Goal: Task Accomplishment & Management: Complete application form

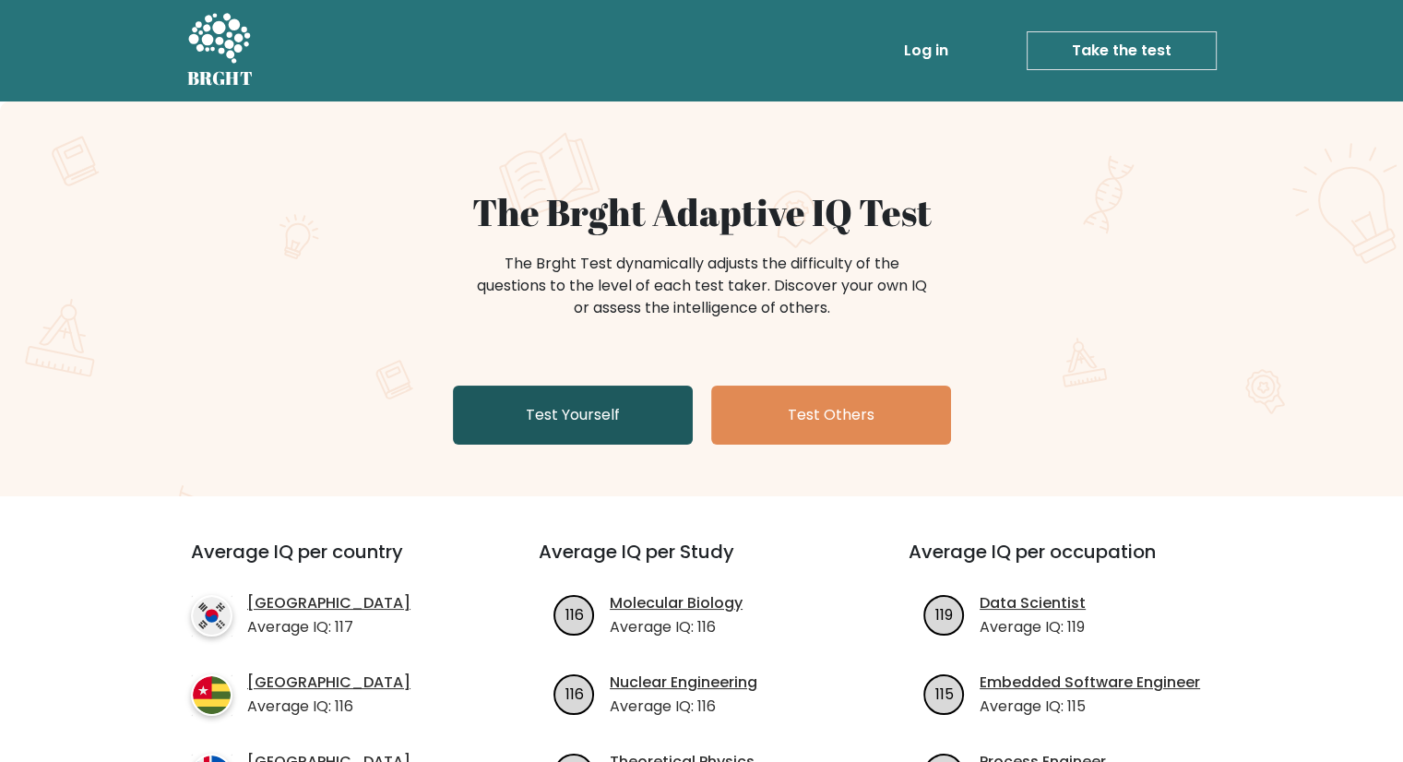
click at [645, 388] on link "Test Yourself" at bounding box center [573, 415] width 240 height 59
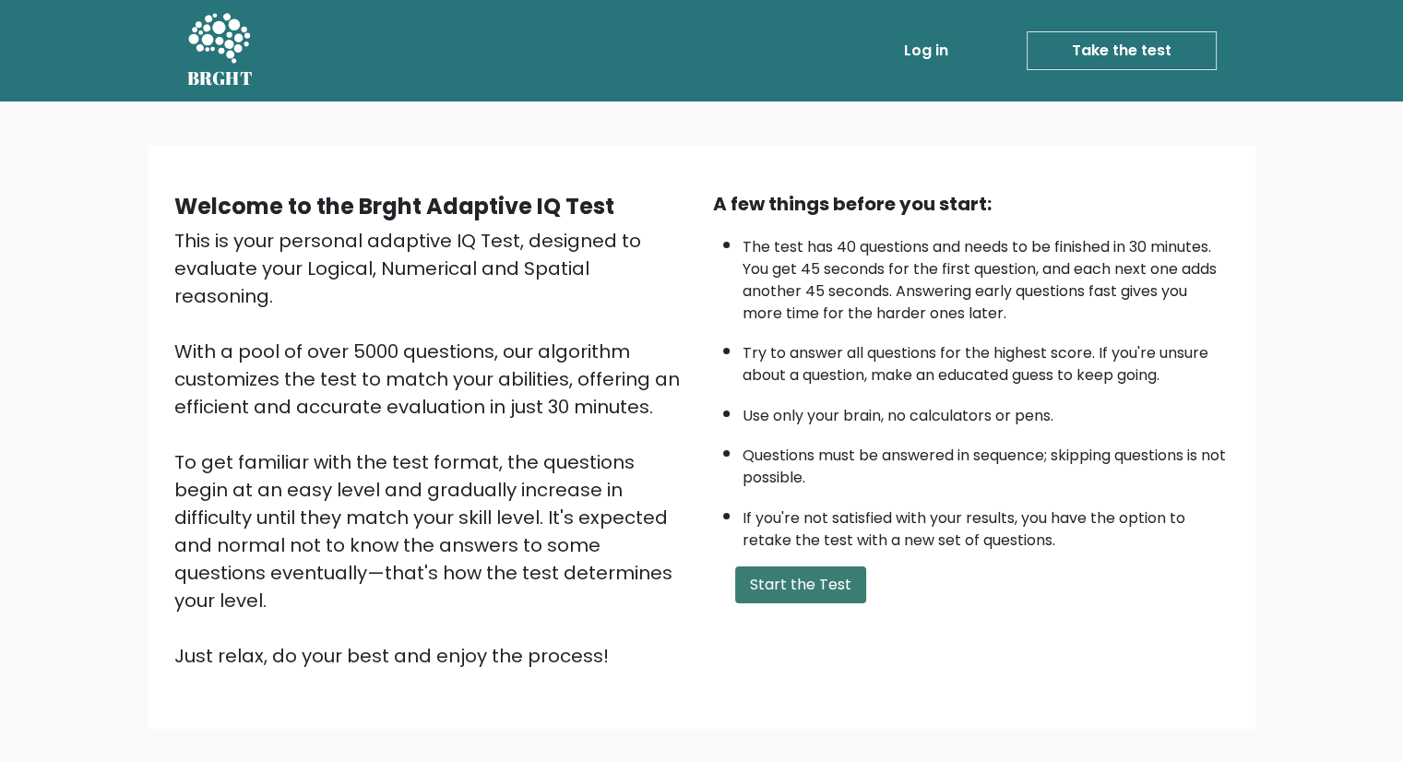
click at [810, 586] on button "Start the Test" at bounding box center [800, 584] width 131 height 37
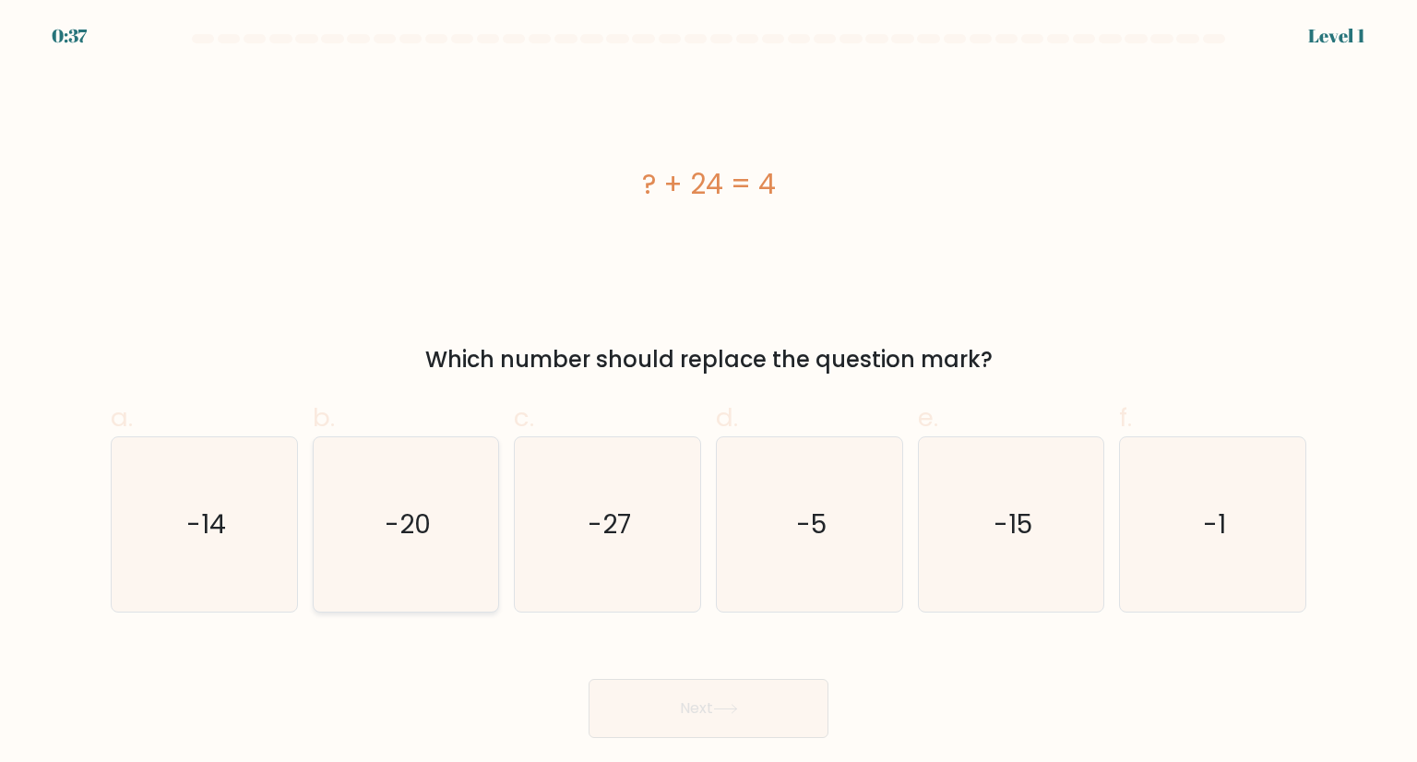
click at [464, 506] on icon "-20" at bounding box center [405, 523] width 173 height 173
click at [708, 393] on input "b. -20" at bounding box center [708, 387] width 1 height 12
radio input "true"
click at [464, 506] on icon "-20" at bounding box center [406, 524] width 172 height 172
click at [708, 393] on input "b. -20" at bounding box center [708, 387] width 1 height 12
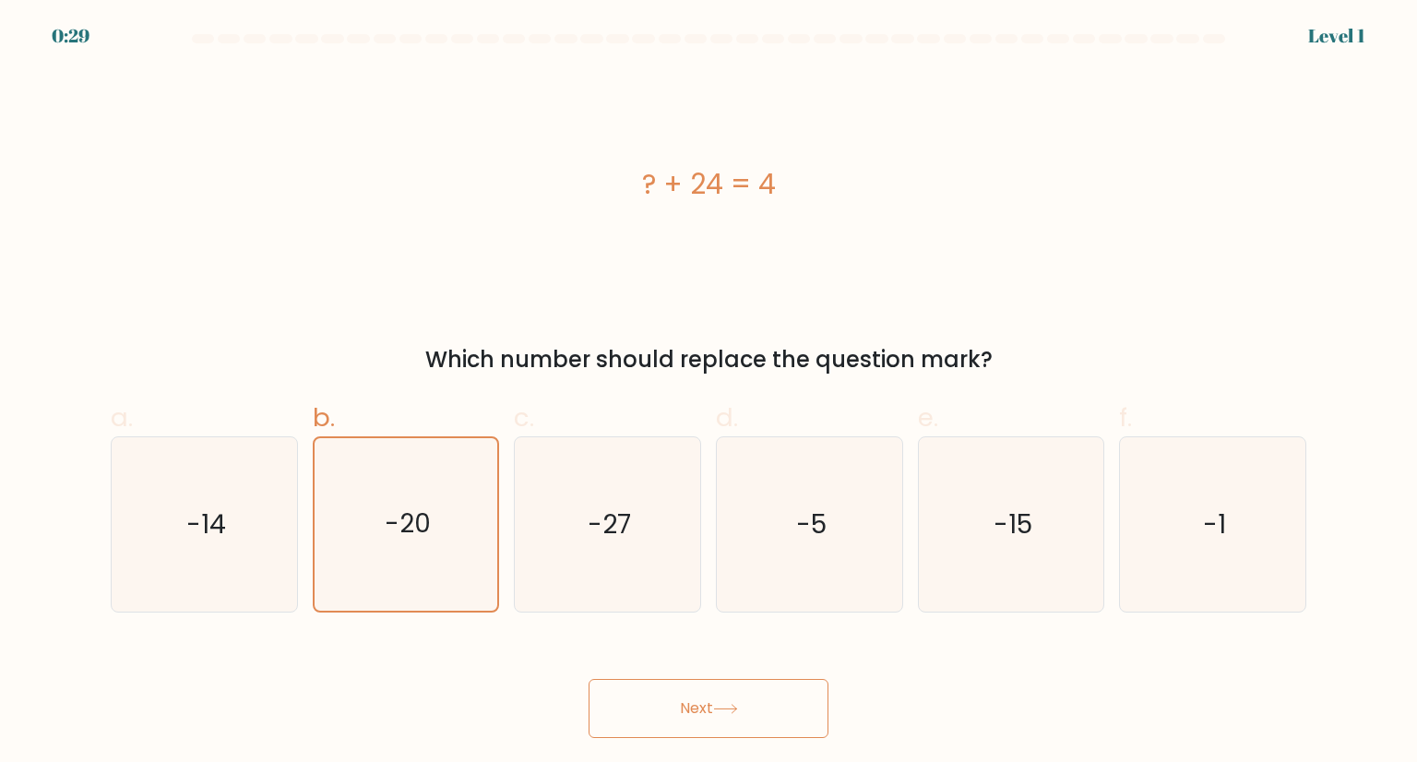
click at [793, 714] on button "Next" at bounding box center [709, 708] width 240 height 59
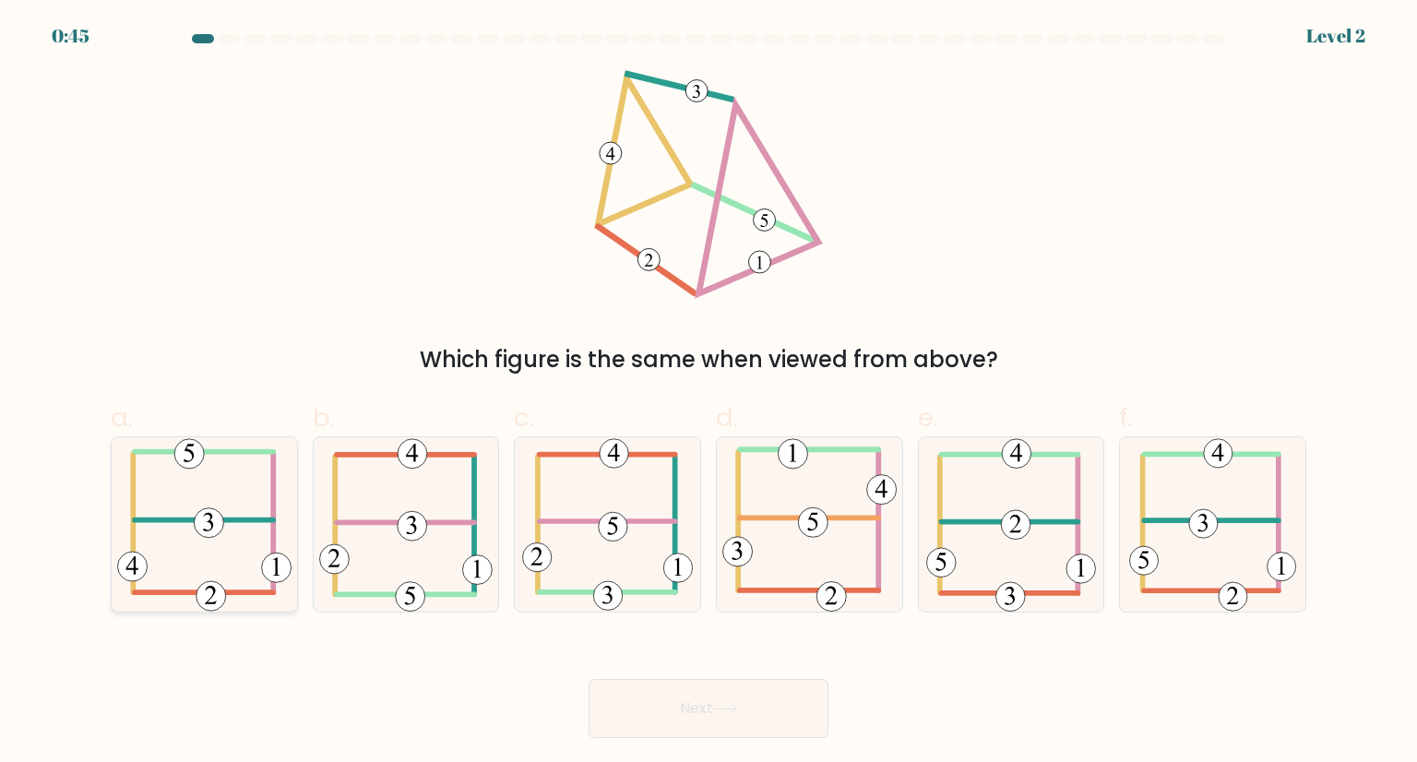
click at [201, 504] on icon at bounding box center [204, 523] width 174 height 173
click at [708, 393] on input "a." at bounding box center [708, 387] width 1 height 12
radio input "true"
click at [780, 702] on button "Next" at bounding box center [709, 708] width 240 height 59
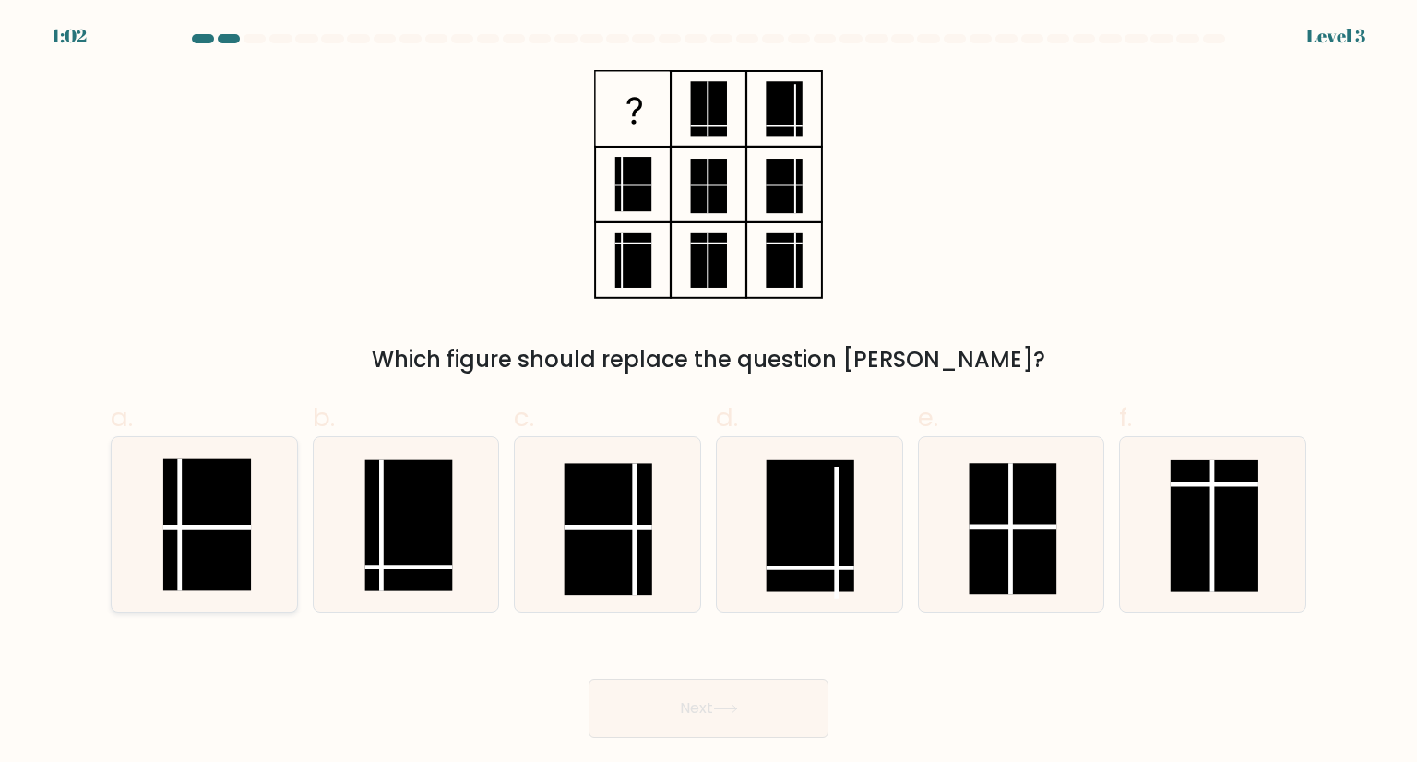
click at [180, 517] on line at bounding box center [180, 524] width 0 height 131
click at [708, 393] on input "a." at bounding box center [708, 387] width 1 height 12
radio input "true"
click at [819, 729] on button "Next" at bounding box center [709, 708] width 240 height 59
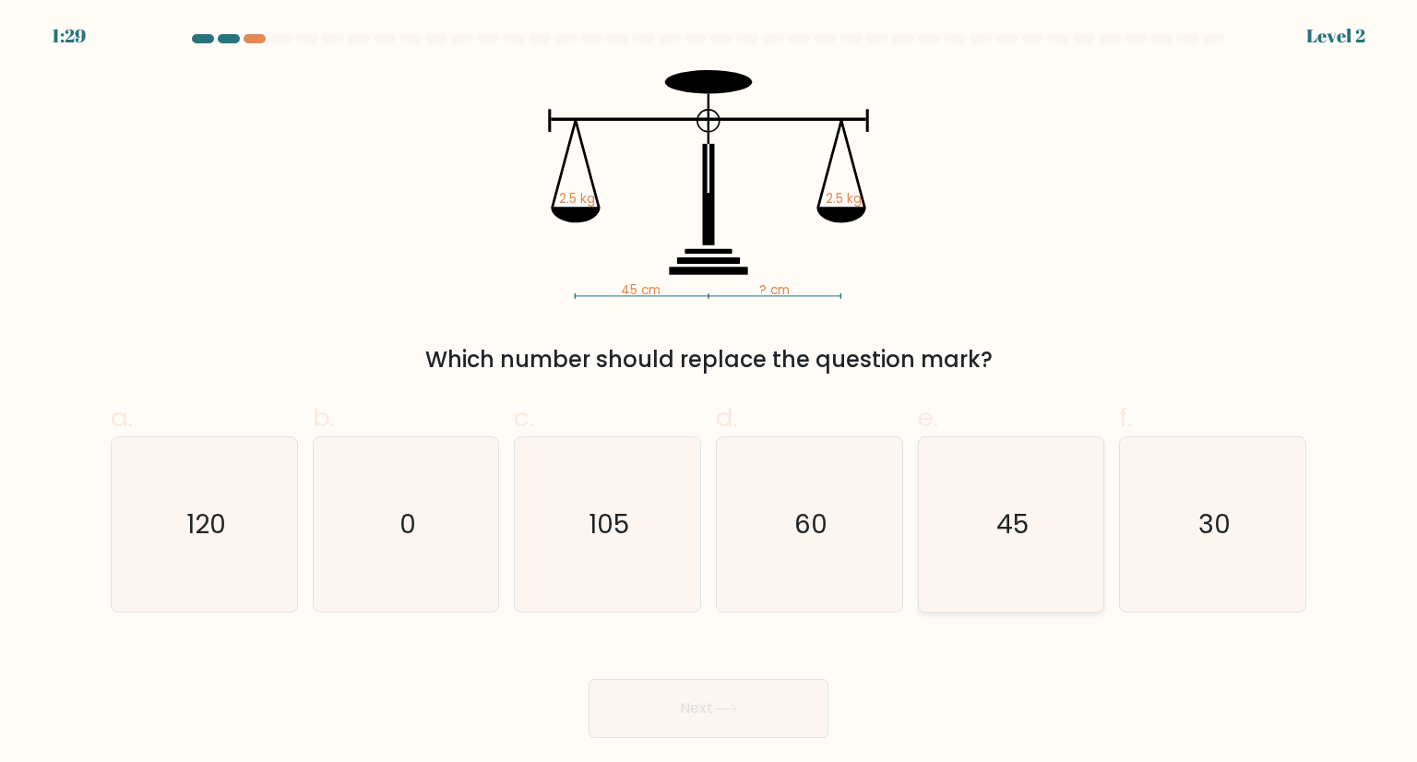
click at [982, 481] on icon "45" at bounding box center [1010, 523] width 173 height 173
click at [709, 393] on input "e. 45" at bounding box center [708, 387] width 1 height 12
radio input "true"
click at [689, 704] on button "Next" at bounding box center [709, 708] width 240 height 59
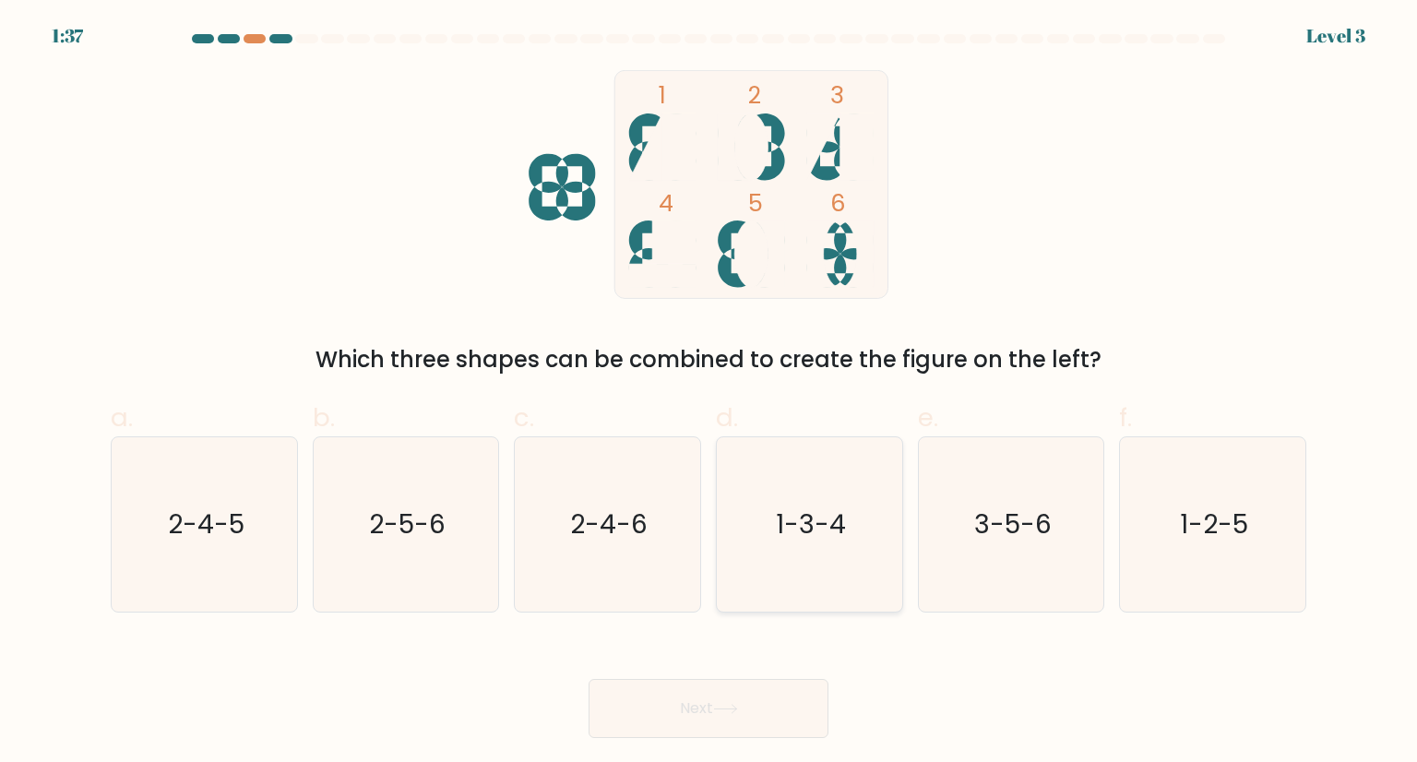
click at [734, 521] on icon "1-3-4" at bounding box center [808, 523] width 173 height 173
click at [709, 393] on input "d. 1-3-4" at bounding box center [708, 387] width 1 height 12
radio input "true"
click at [712, 681] on button "Next" at bounding box center [709, 708] width 240 height 59
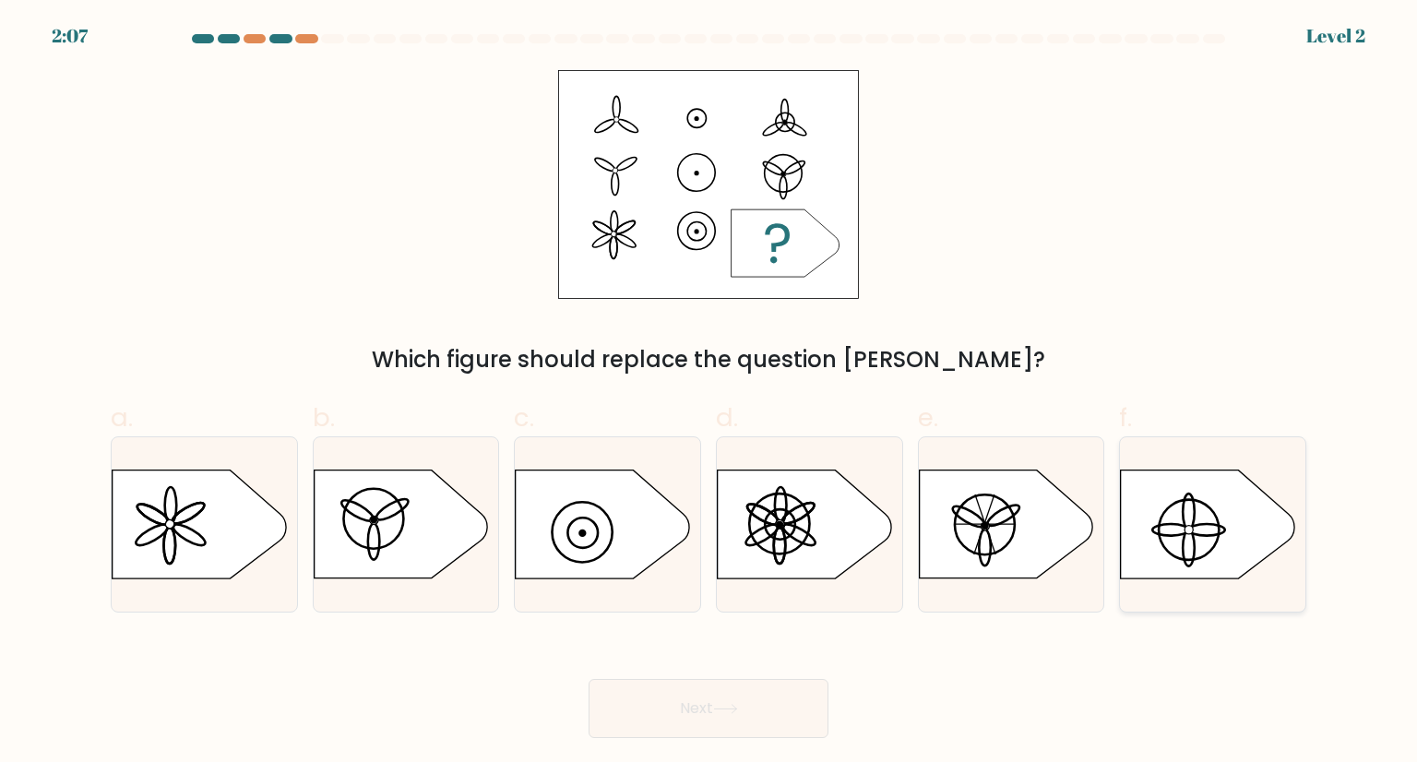
click at [1197, 576] on icon at bounding box center [1207, 524] width 173 height 108
click at [709, 393] on input "f." at bounding box center [708, 387] width 1 height 12
radio input "true"
click at [937, 544] on icon at bounding box center [1005, 524] width 173 height 108
click at [709, 393] on input "e." at bounding box center [708, 387] width 1 height 12
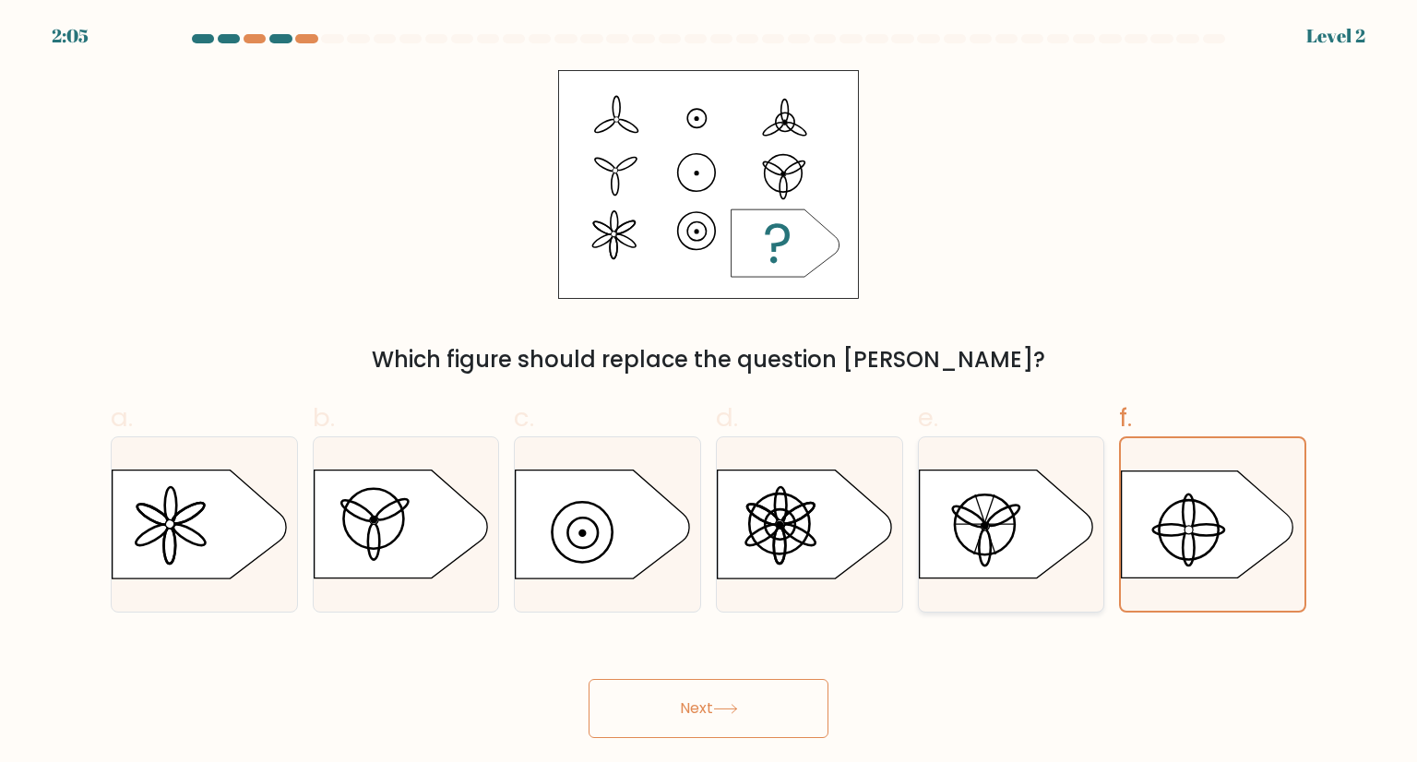
radio input "true"
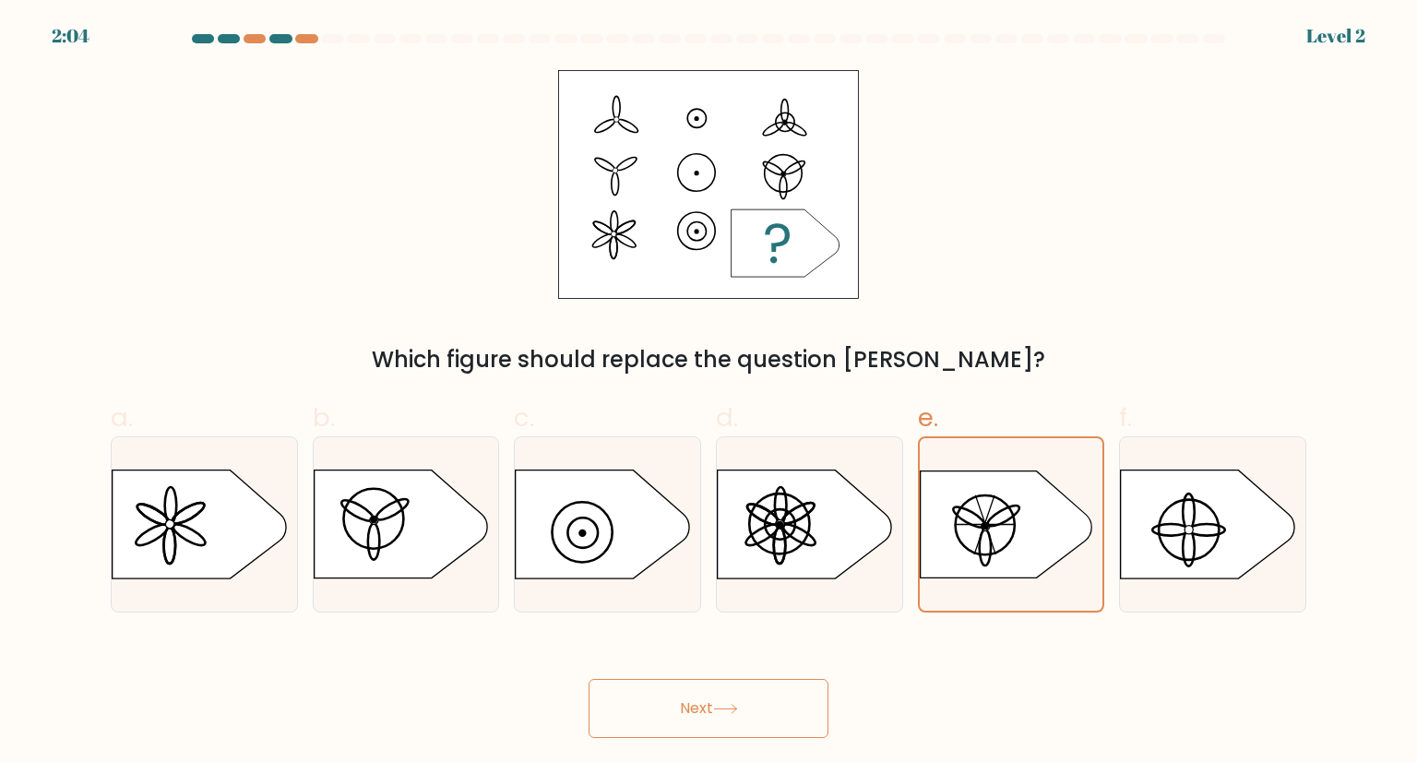
click at [724, 711] on icon at bounding box center [725, 709] width 25 height 10
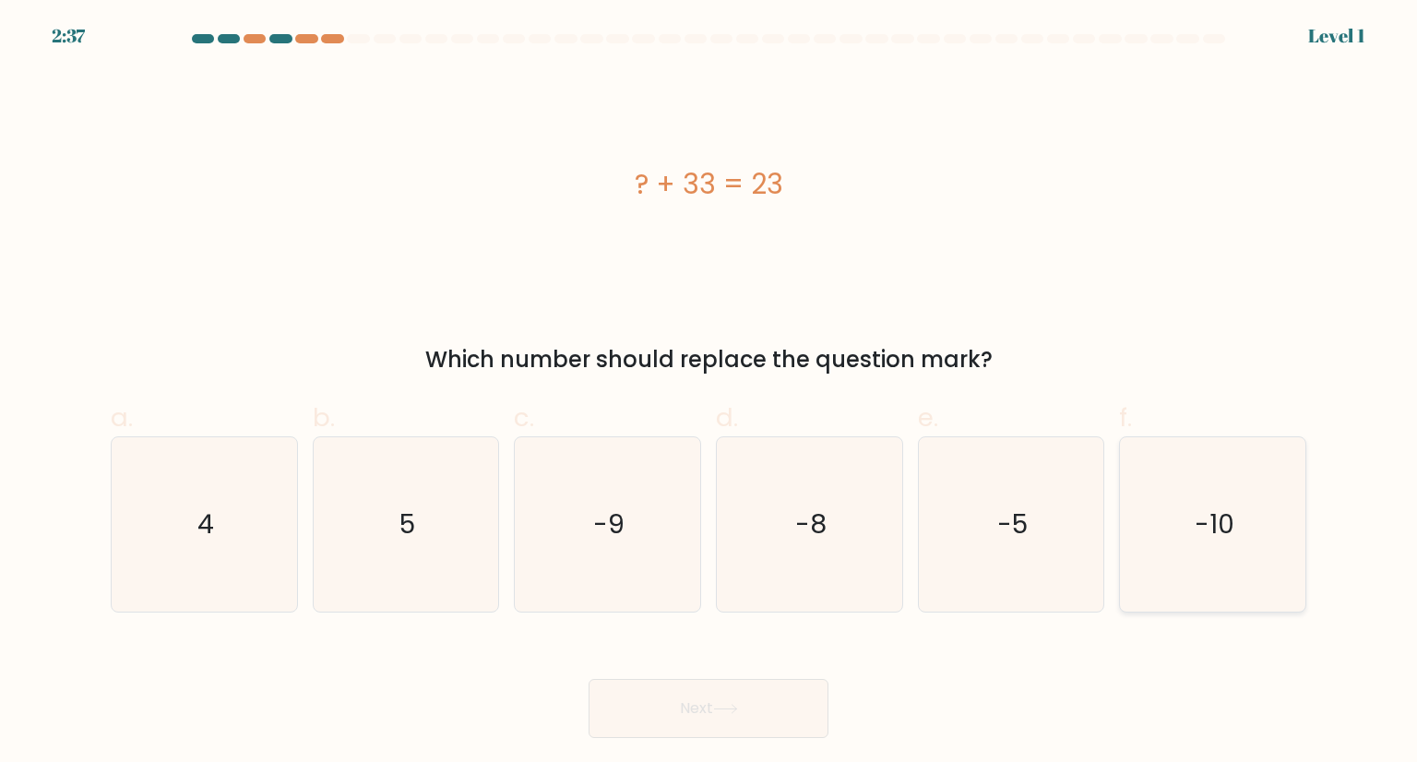
click at [1248, 584] on icon "-10" at bounding box center [1211, 523] width 173 height 173
click at [709, 393] on input "f. -10" at bounding box center [708, 387] width 1 height 12
radio input "true"
click at [778, 732] on button "Next" at bounding box center [709, 708] width 240 height 59
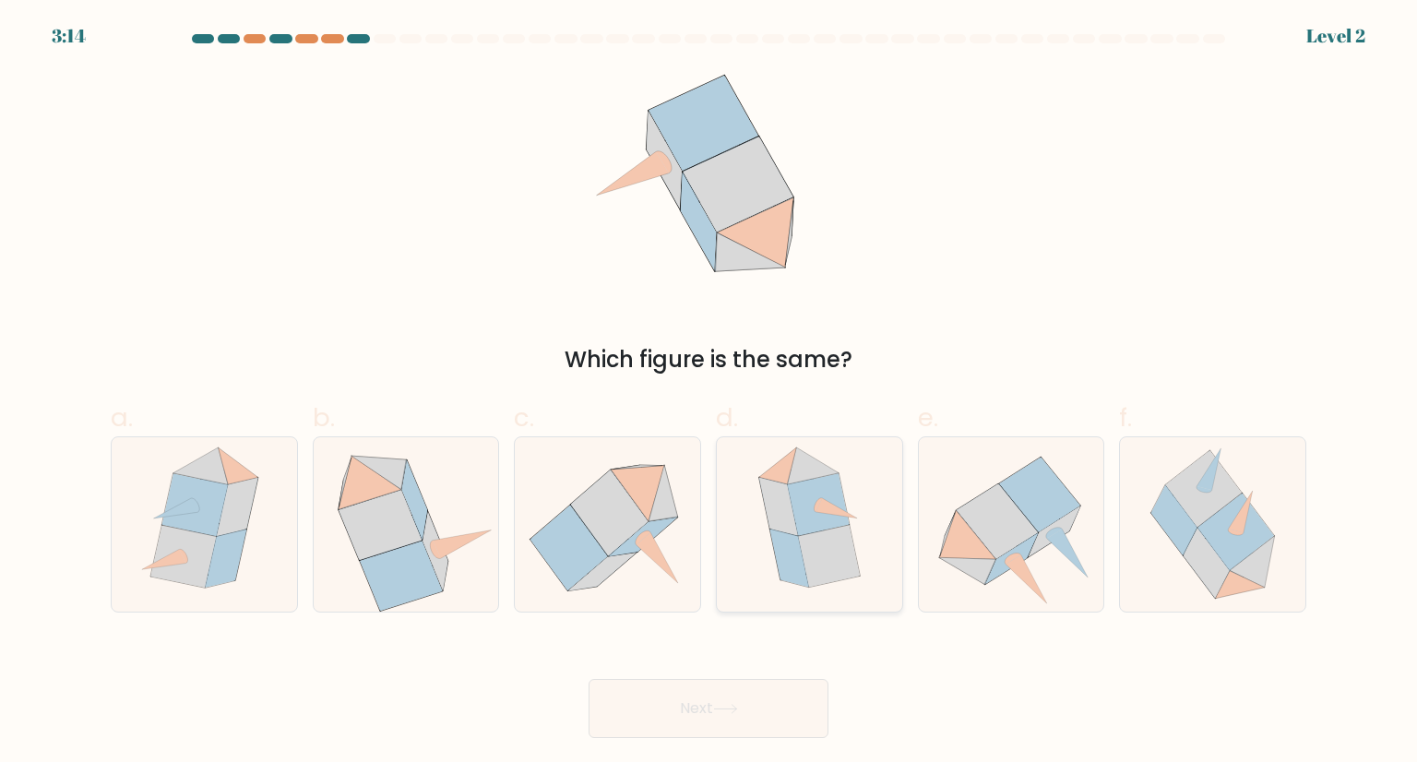
click at [756, 516] on icon at bounding box center [809, 523] width 141 height 173
click at [709, 393] on input "d." at bounding box center [708, 387] width 1 height 12
radio input "true"
click at [447, 549] on icon at bounding box center [462, 544] width 58 height 29
click at [708, 393] on input "b." at bounding box center [708, 387] width 1 height 12
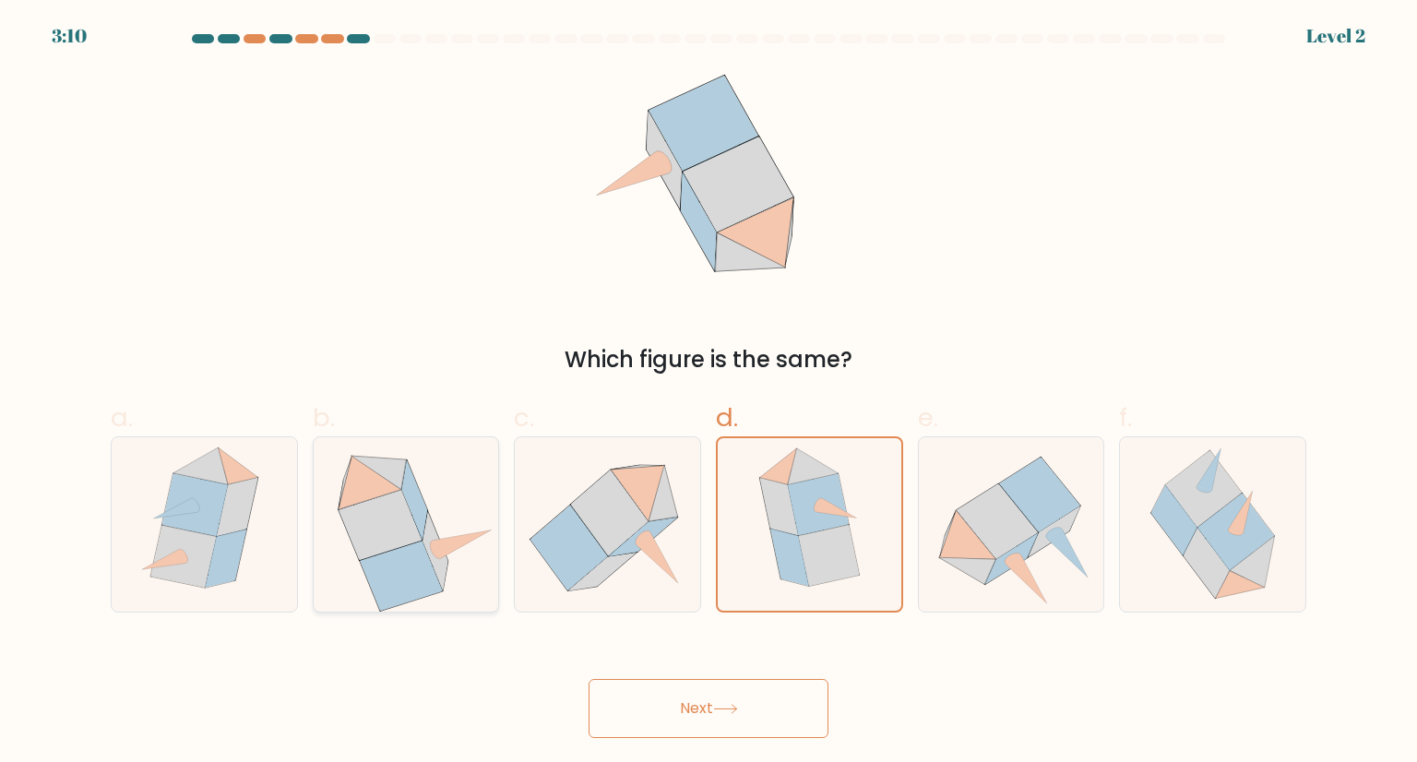
radio input "true"
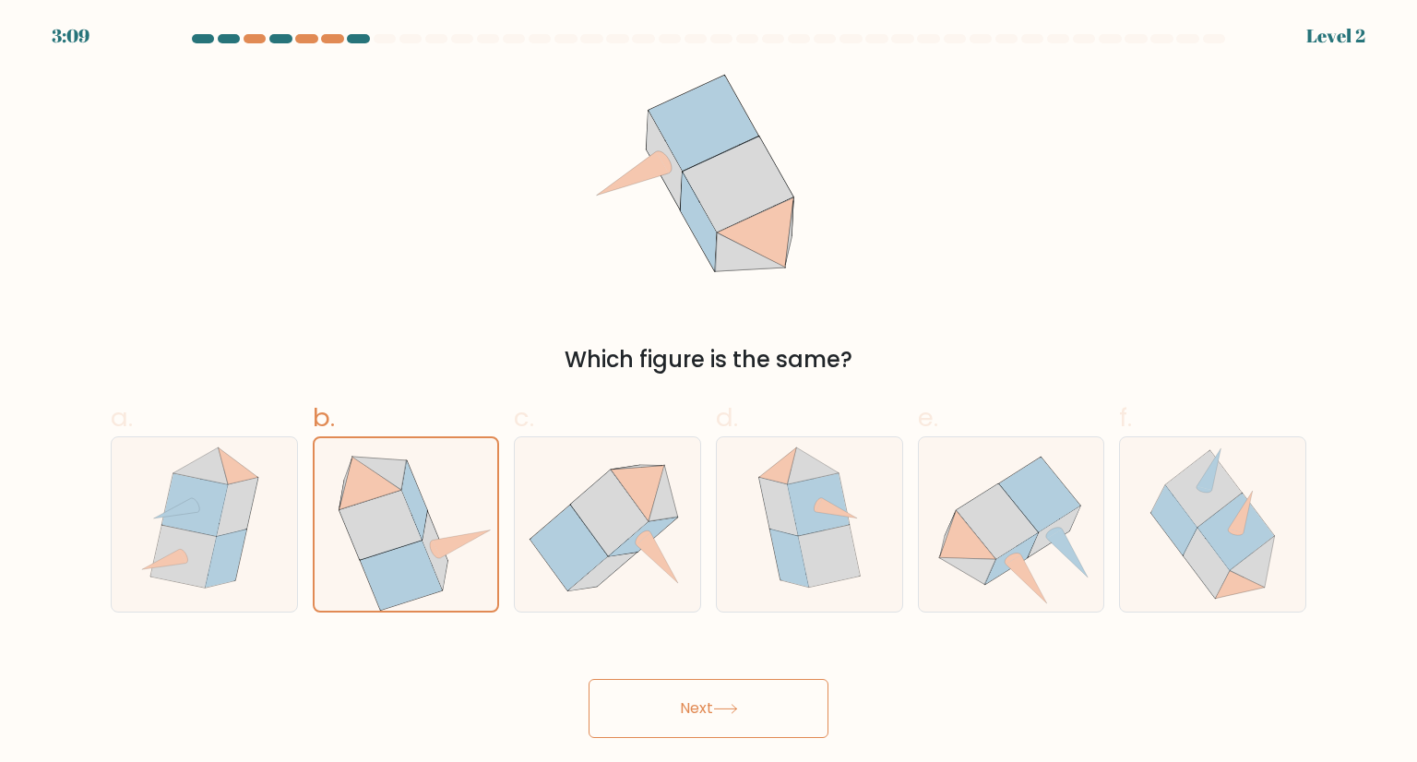
click at [640, 703] on button "Next" at bounding box center [709, 708] width 240 height 59
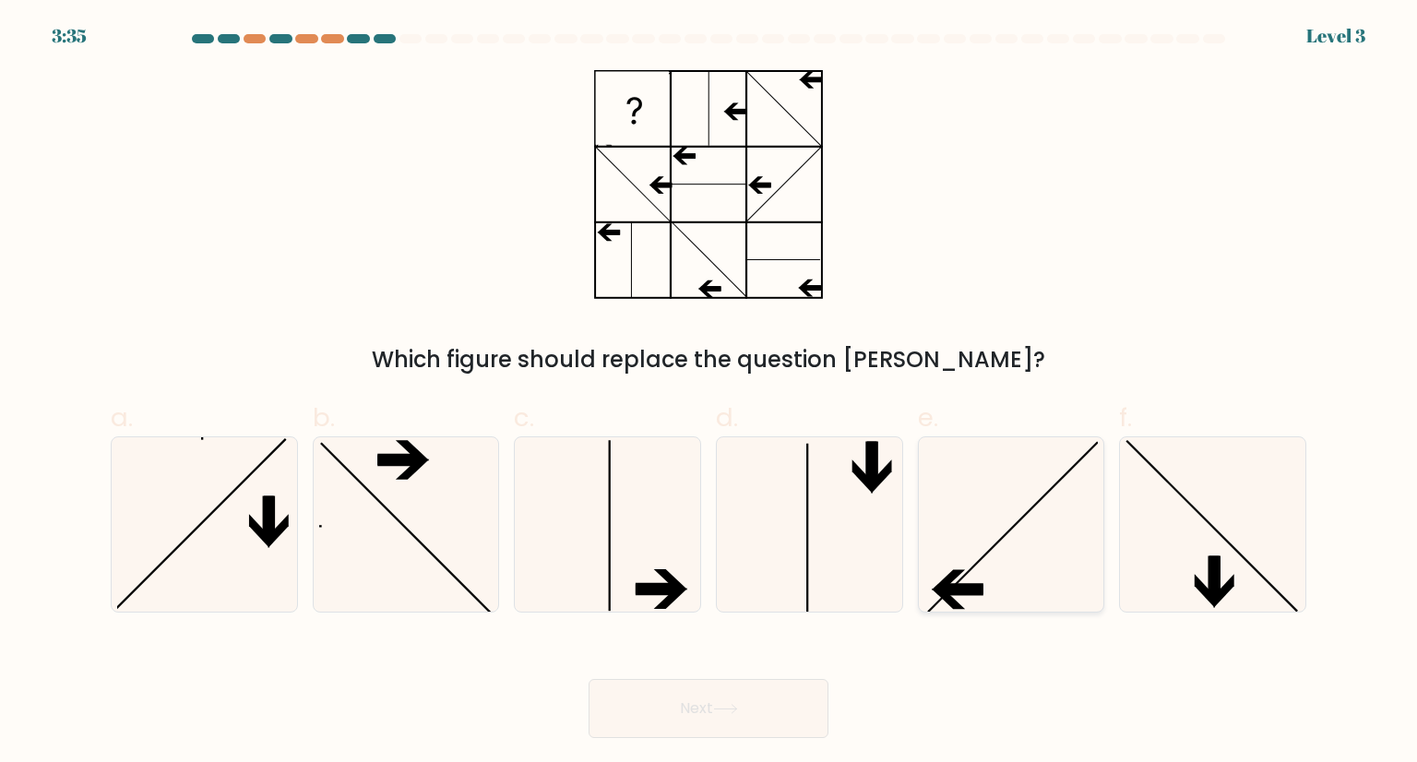
click at [1032, 462] on icon at bounding box center [1010, 523] width 173 height 173
click at [709, 393] on input "e." at bounding box center [708, 387] width 1 height 12
radio input "true"
click at [760, 693] on button "Next" at bounding box center [709, 708] width 240 height 59
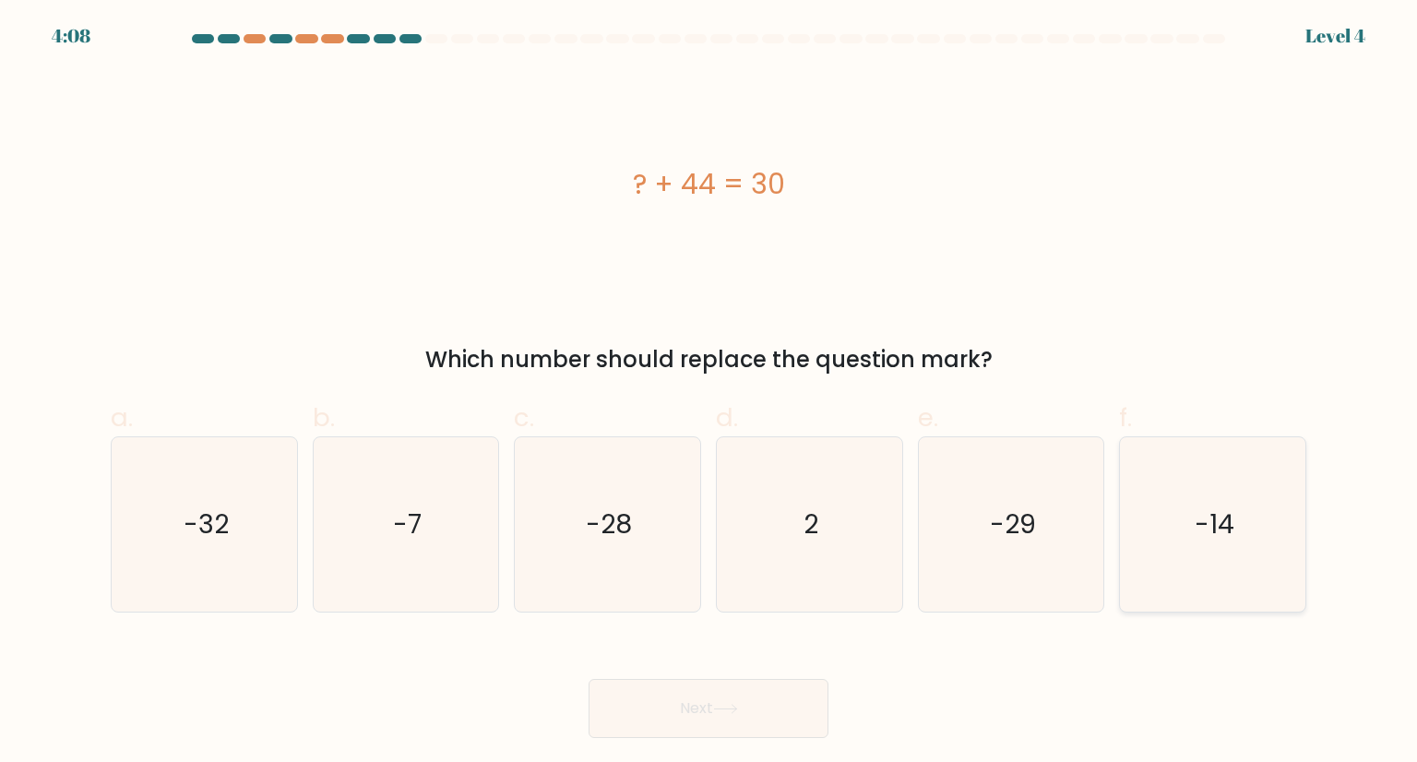
click at [1226, 577] on icon "-14" at bounding box center [1211, 523] width 173 height 173
click at [709, 393] on input "f. -14" at bounding box center [708, 387] width 1 height 12
radio input "true"
click at [702, 720] on button "Next" at bounding box center [709, 708] width 240 height 59
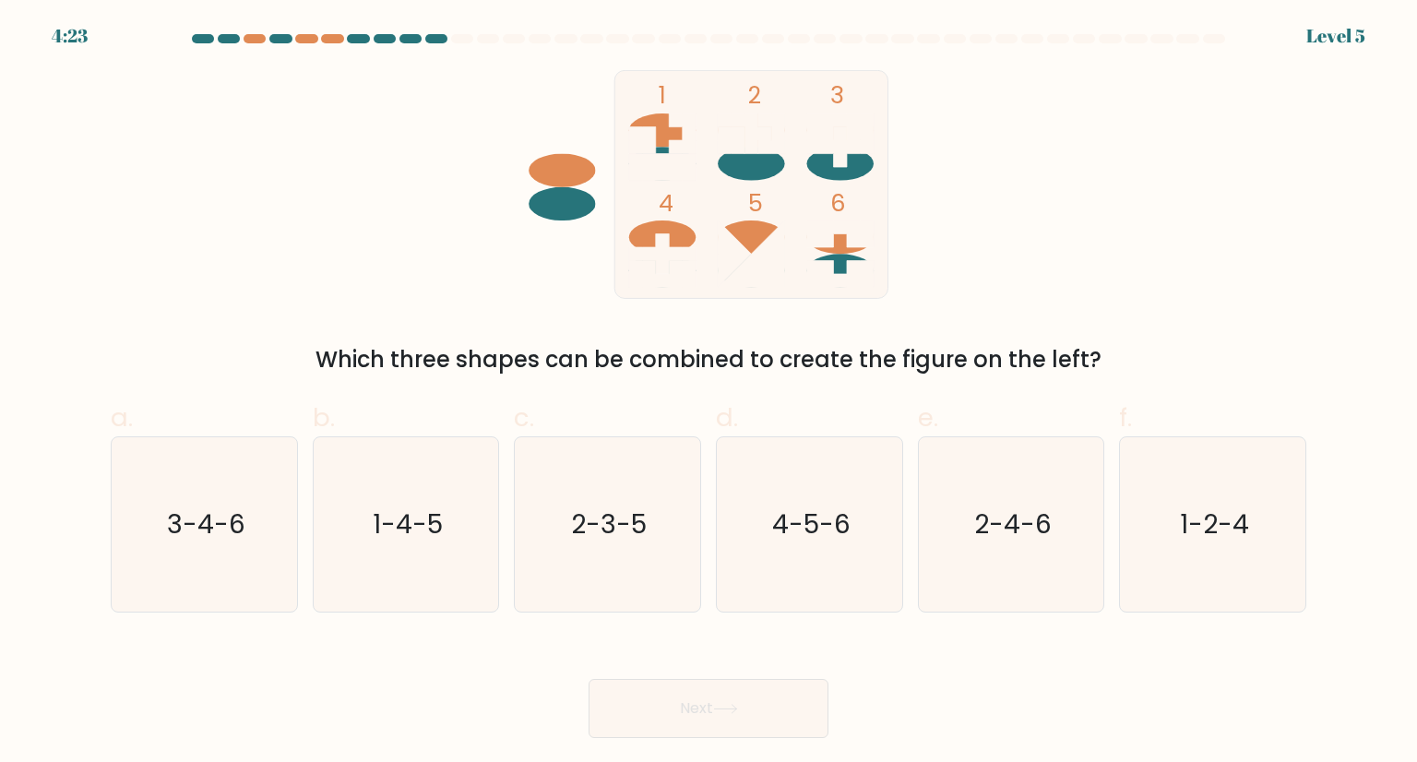
click at [838, 237] on ellipse at bounding box center [840, 236] width 66 height 33
click at [759, 389] on div "a. 3-4-6 b. 1-4-5 c. 2-3-5 d. 4-5-6" at bounding box center [708, 498] width 1210 height 229
click at [498, 525] on div "1-4-5" at bounding box center [406, 523] width 187 height 175
click at [708, 393] on input "b. 1-4-5" at bounding box center [708, 387] width 1 height 12
radio input "true"
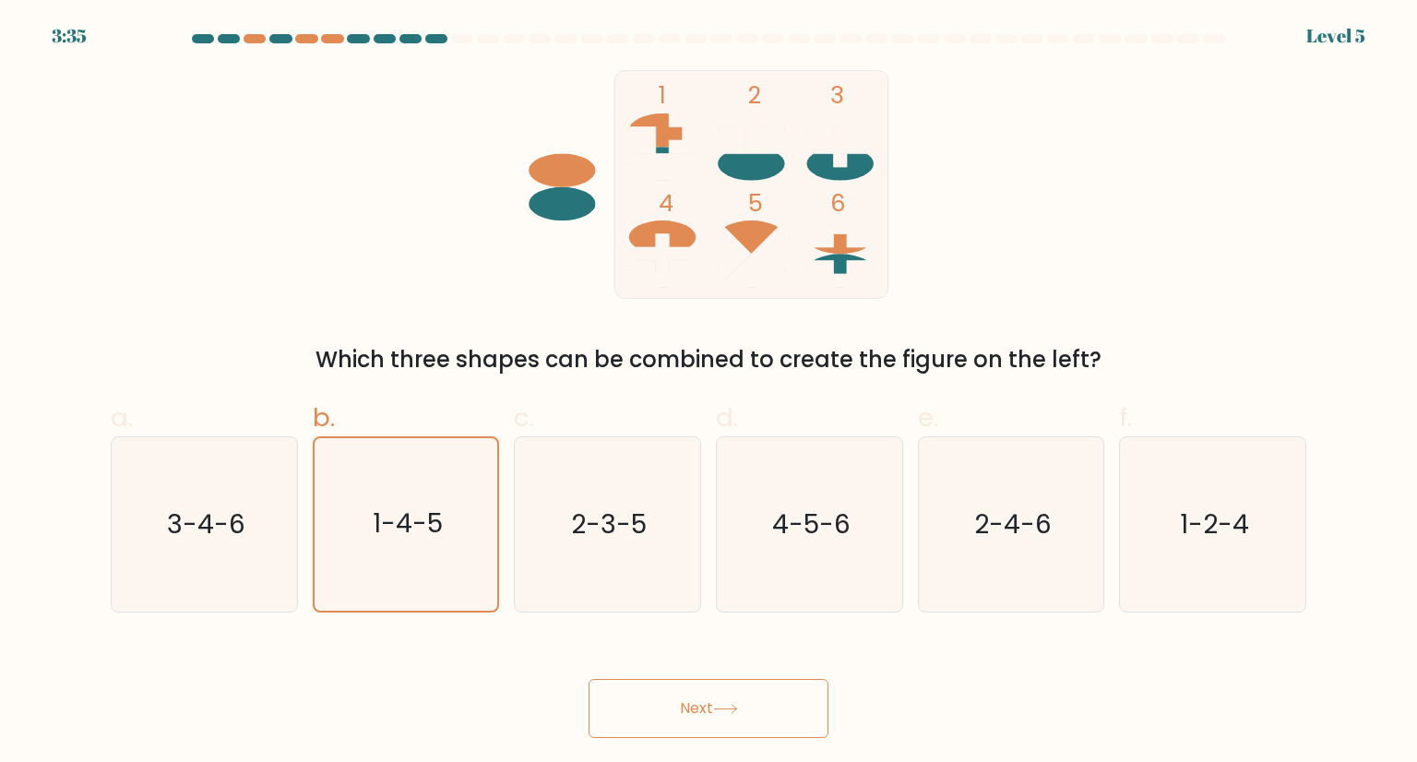
click at [752, 698] on button "Next" at bounding box center [709, 708] width 240 height 59
